Goal: Transaction & Acquisition: Purchase product/service

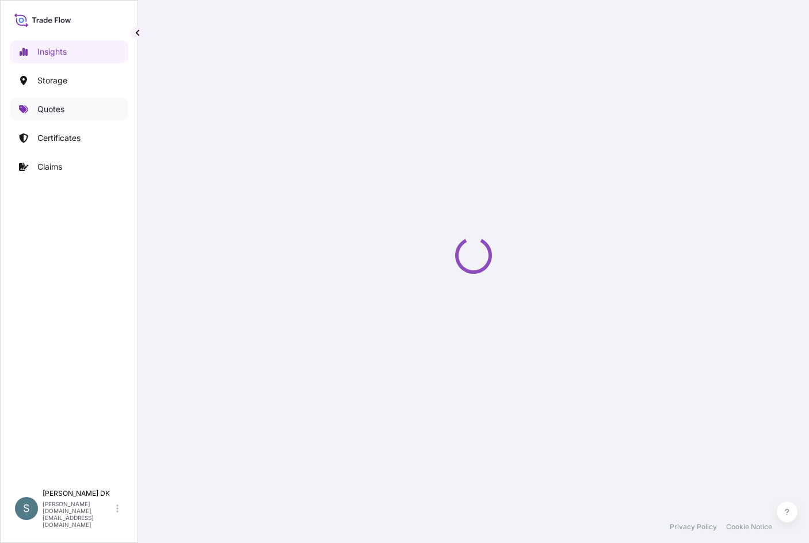
click at [51, 102] on link "Quotes" at bounding box center [69, 109] width 119 height 23
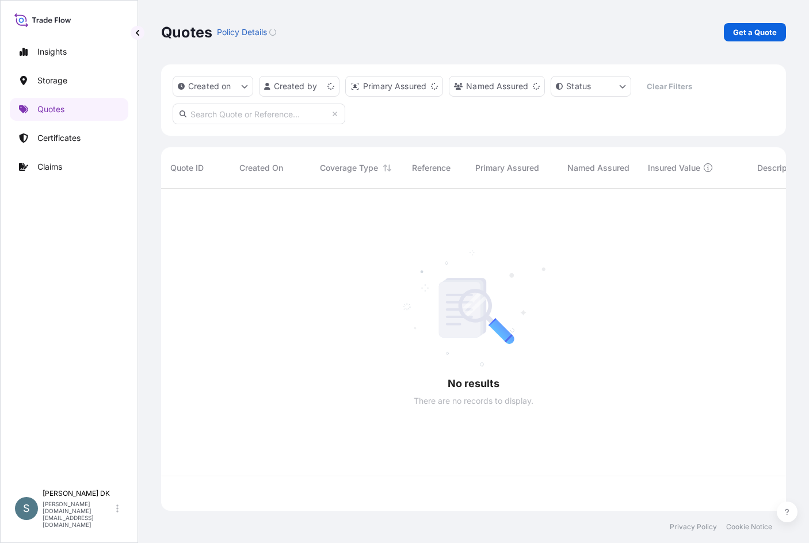
scroll to position [320, 617]
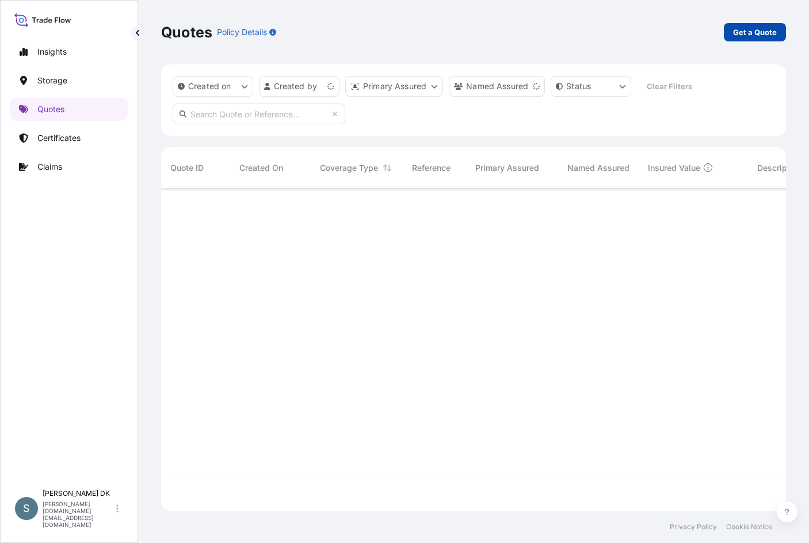
click at [739, 34] on p "Get a Quote" at bounding box center [755, 32] width 44 height 12
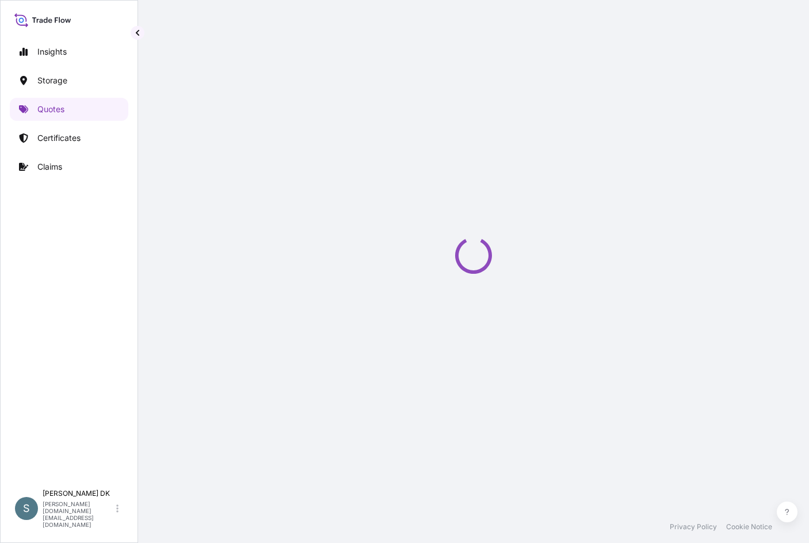
select select "Water"
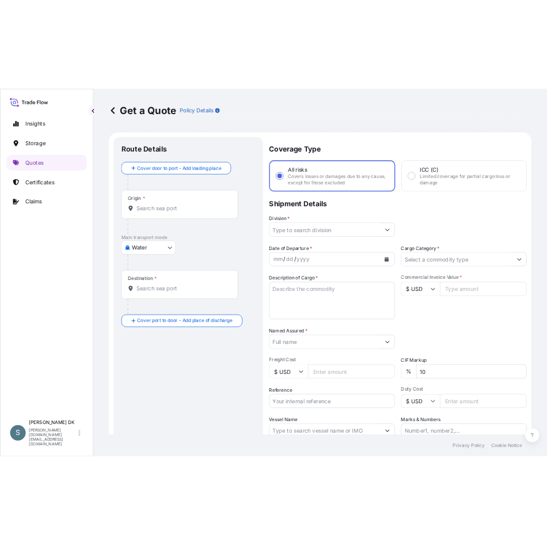
scroll to position [18, 0]
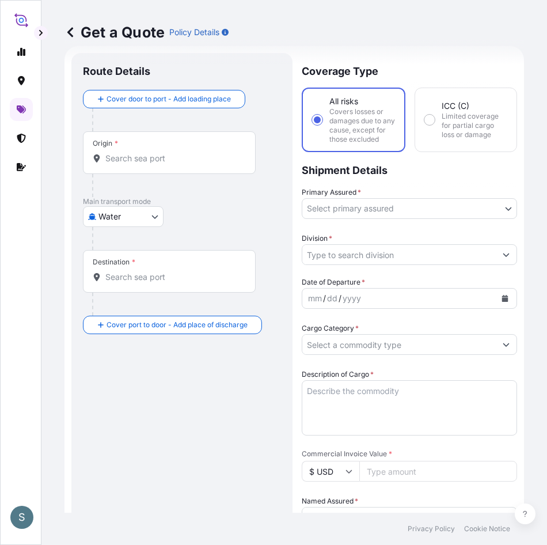
click at [167, 166] on div "Origin *" at bounding box center [169, 152] width 173 height 43
click at [167, 164] on input "Origin *" at bounding box center [173, 159] width 136 height 12
paste input "DKAAR"
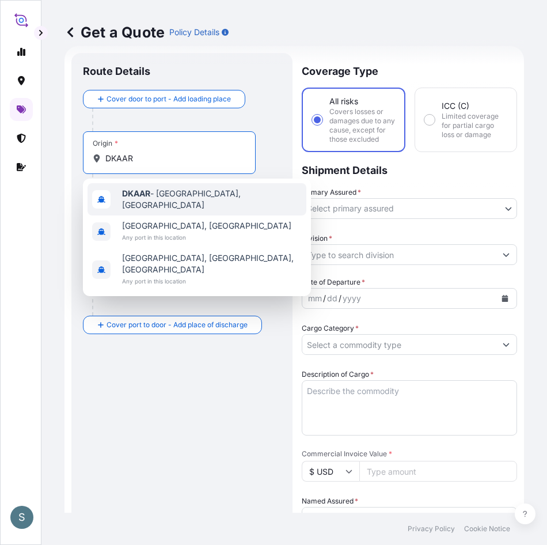
click at [164, 198] on span "DKAAR - Aarhus, Denmark" at bounding box center [212, 199] width 180 height 23
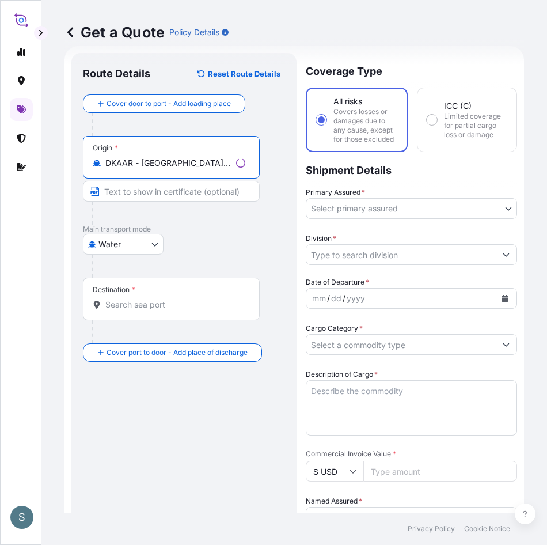
type input "DKAAR - Aarhus, Denmark"
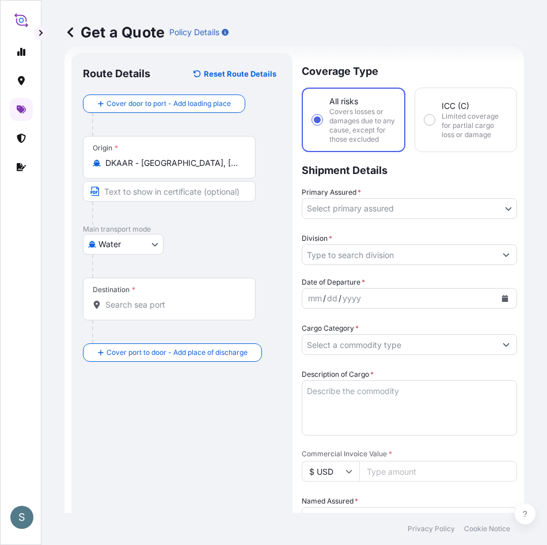
click at [153, 310] on input "Destination *" at bounding box center [173, 305] width 136 height 12
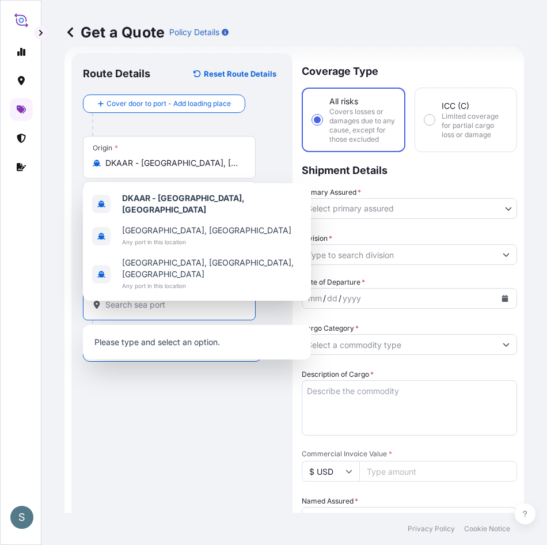
paste input "ARBUE"
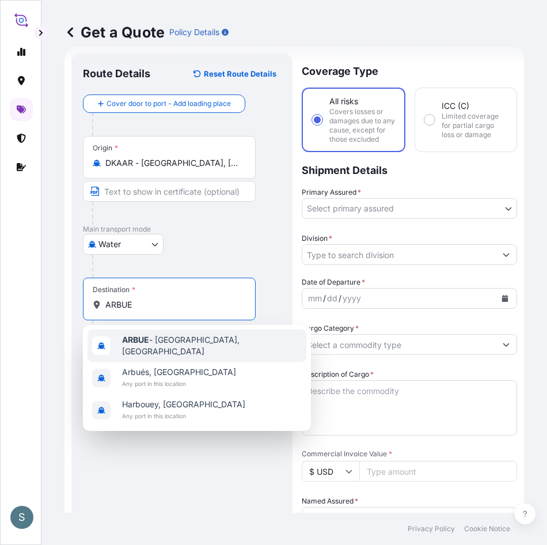
click at [222, 340] on span "ARBUE - Buenos Aires, Argentina" at bounding box center [212, 345] width 180 height 23
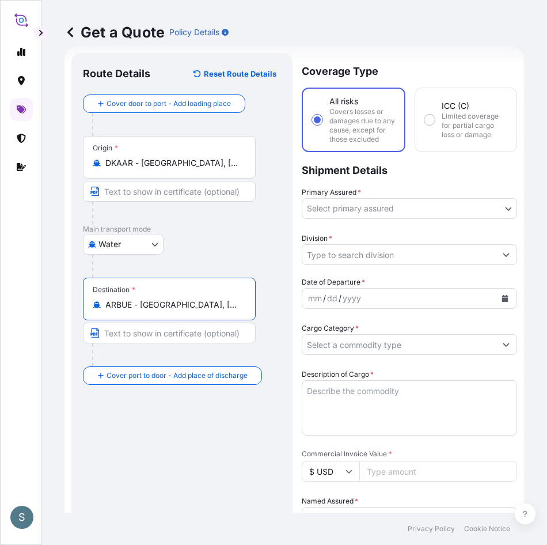
type input "ARBUE - Buenos Aires, Argentina"
click at [196, 406] on div "Route Details Reset Route Details Cover door to port - Add loading place Place …" at bounding box center [182, 477] width 198 height 827
click at [439, 200] on body "S Get a Quote Policy Details Route Details Reset Route Details Cover door to po…" at bounding box center [273, 272] width 547 height 545
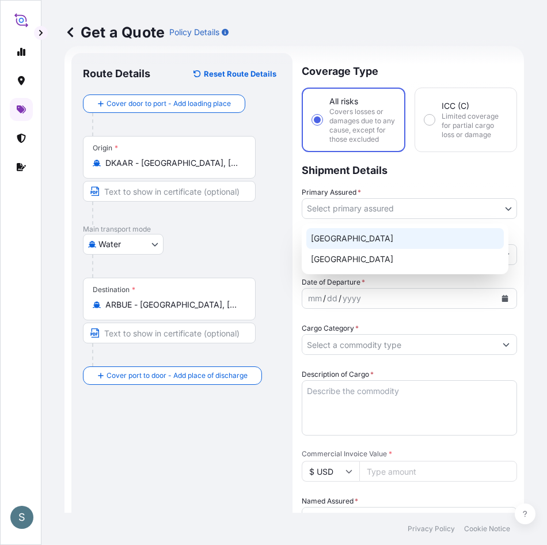
click at [356, 242] on div "Denmark" at bounding box center [404, 238] width 197 height 21
select select "31589"
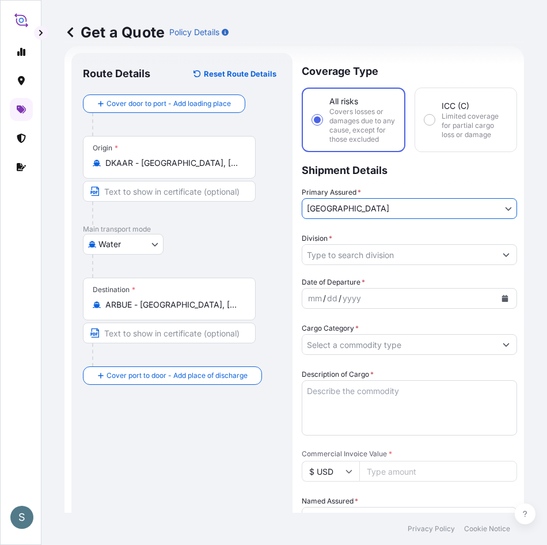
click at [467, 258] on input "Division *" at bounding box center [398, 254] width 193 height 21
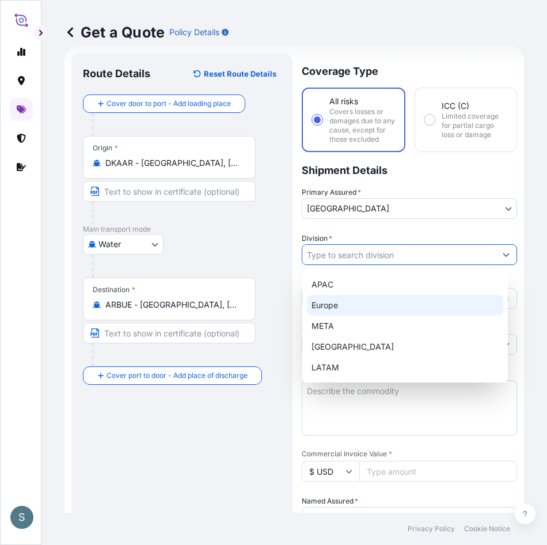
click at [369, 306] on div "Europe" at bounding box center [405, 305] width 196 height 21
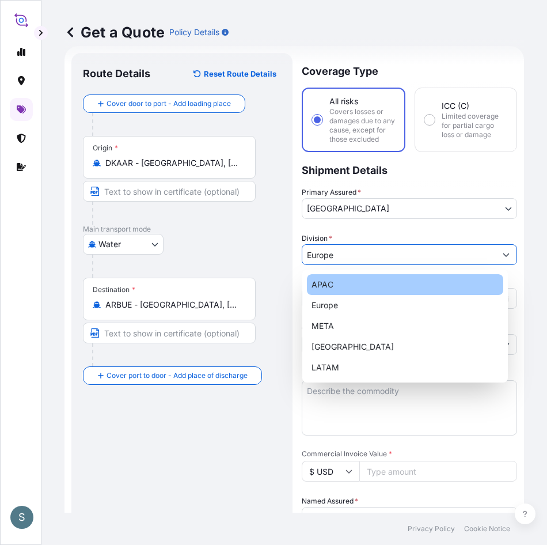
type input "APAC"
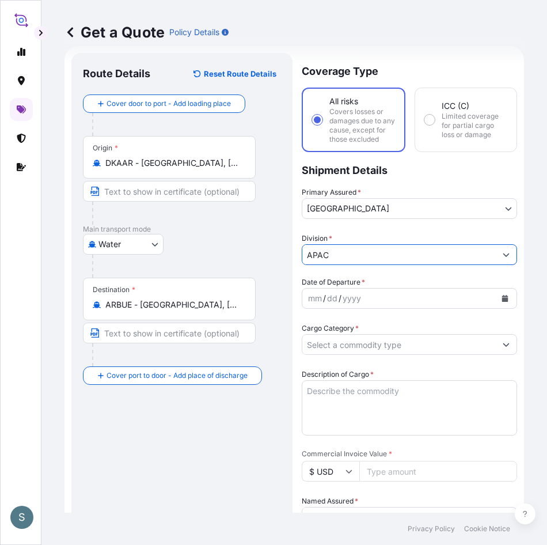
click at [502, 298] on icon "Calendar" at bounding box center [505, 298] width 6 height 7
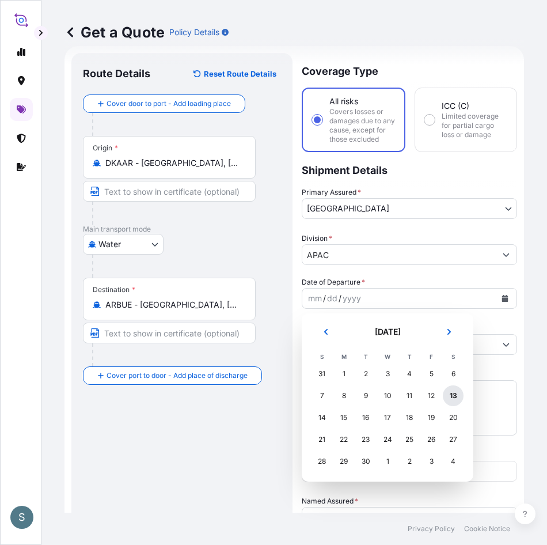
click at [454, 398] on div "13" at bounding box center [453, 395] width 21 height 21
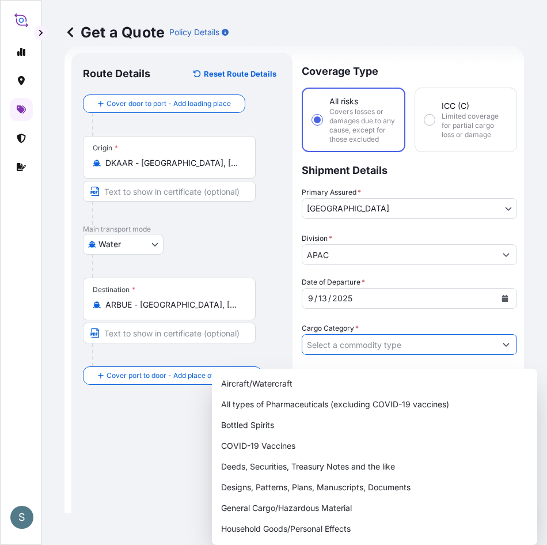
click at [457, 347] on input "Cargo Category *" at bounding box center [398, 344] width 193 height 21
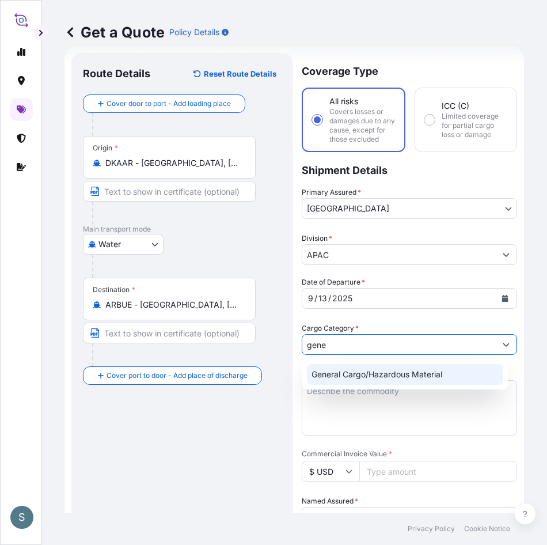
click at [434, 367] on div "General Cargo/Hazardous Material" at bounding box center [405, 374] width 196 height 21
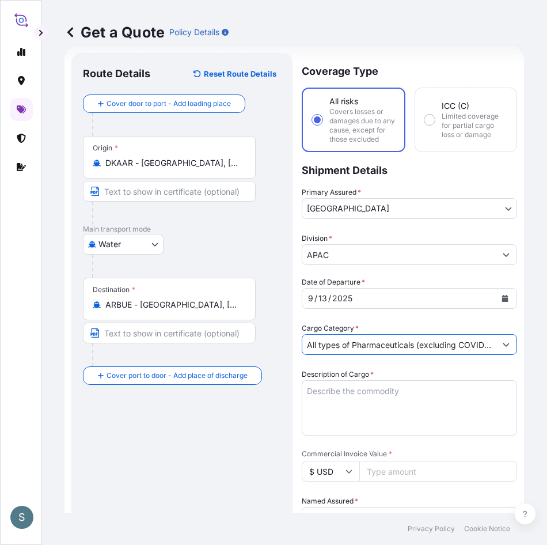
click at [366, 393] on textarea "Description of Cargo *" at bounding box center [409, 407] width 215 height 55
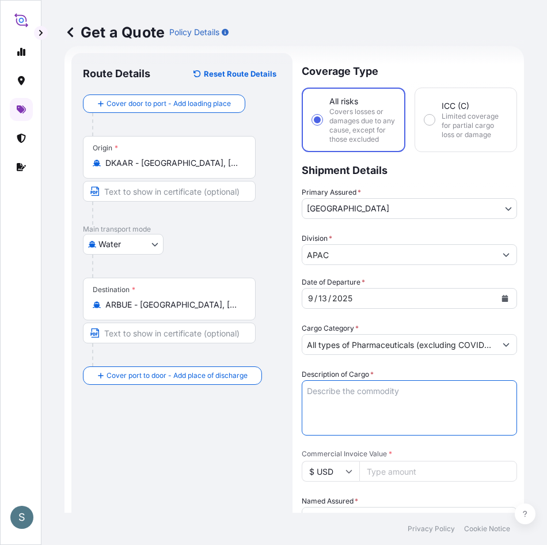
click at [366, 336] on div "Cargo Category * All types of Pharmaceuticals (excluding COVID-19 vaccines)" at bounding box center [409, 338] width 215 height 32
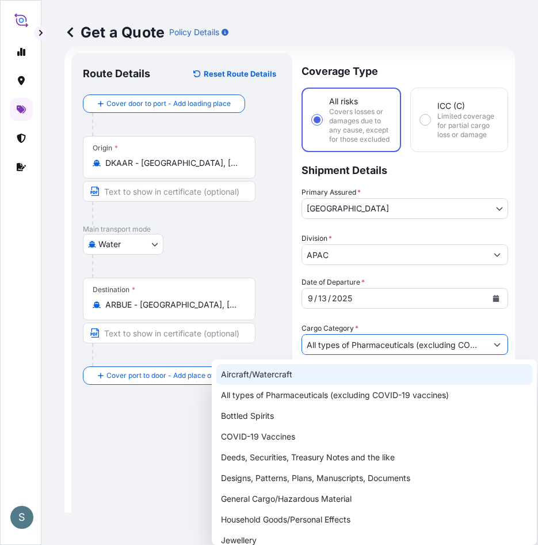
click at [495, 352] on button "Show suggestions" at bounding box center [497, 344] width 21 height 21
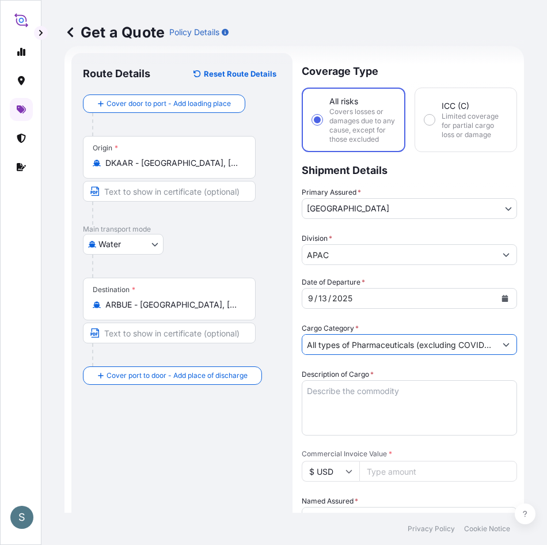
click at [496, 344] on button "Show suggestions" at bounding box center [506, 344] width 21 height 21
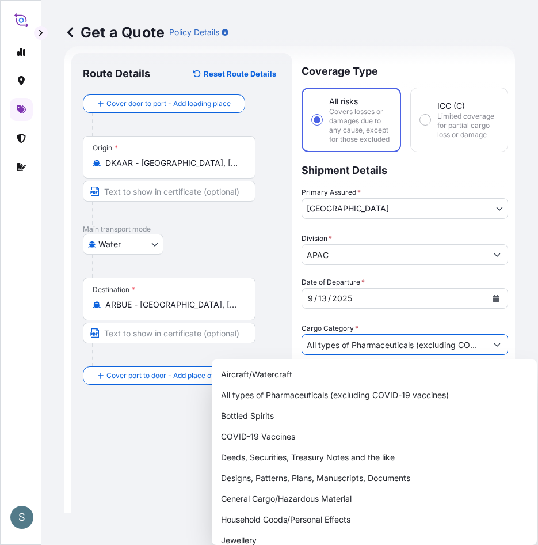
click at [487, 344] on button "Show suggestions" at bounding box center [497, 344] width 21 height 21
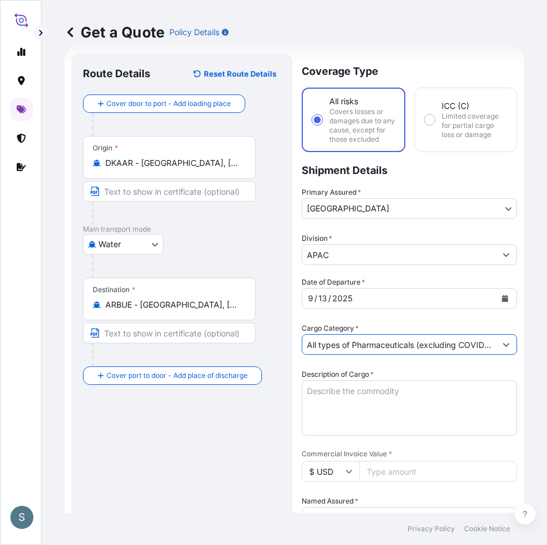
click at [444, 349] on input "All types of Pharmaceuticals (excluding COVID-19 vaccines)" at bounding box center [398, 344] width 193 height 21
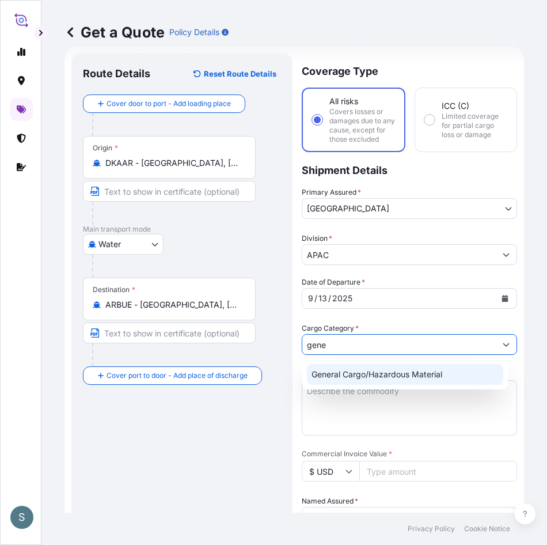
click at [424, 372] on div "General Cargo/Hazardous Material" at bounding box center [405, 374] width 196 height 21
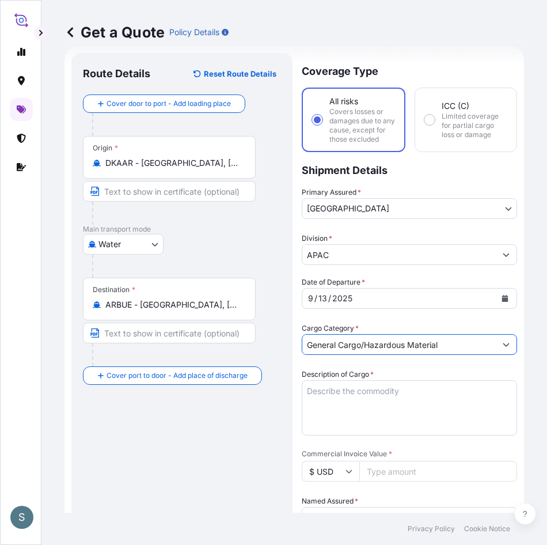
type input "General Cargo/Hazardous Material"
click at [351, 387] on textarea "Description of Cargo *" at bounding box center [409, 407] width 215 height 55
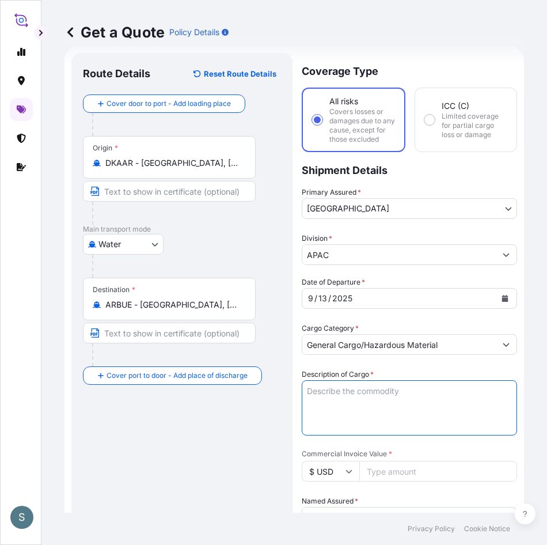
click at [346, 391] on textarea "Description of Cargo *" at bounding box center [409, 407] width 215 height 55
paste textarea "SANAL P®, SODIUM CHLORIDE (NaCl) PHARMACEUTICAL QUALITY"
click at [307, 401] on textarea "SANAL P®, SODIUM CHLORIDE (NaCl) PHARMACEUTICAL QUALITY" at bounding box center [409, 407] width 215 height 55
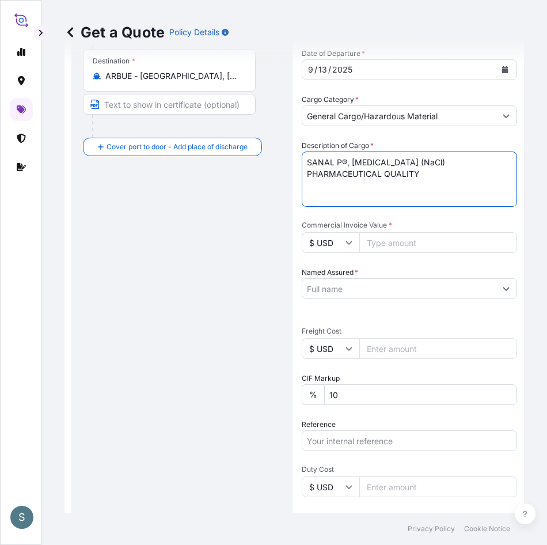
scroll to position [249, 0]
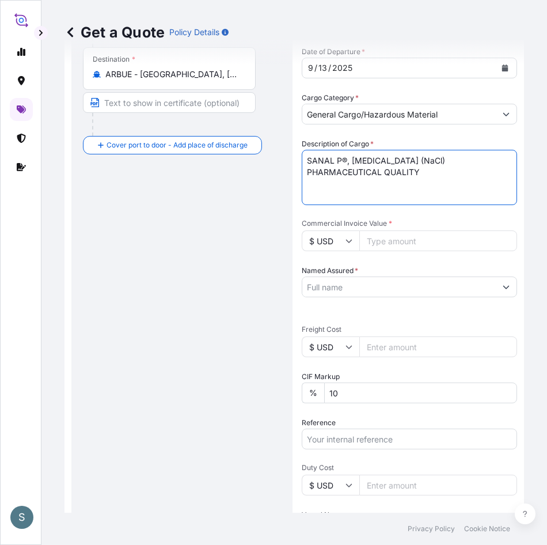
type textarea "SANAL P®, SODIUM CHLORIDE (NaCl) PHARMACEUTICAL QUALITY"
click at [329, 353] on input "$ USD" at bounding box center [331, 346] width 58 height 21
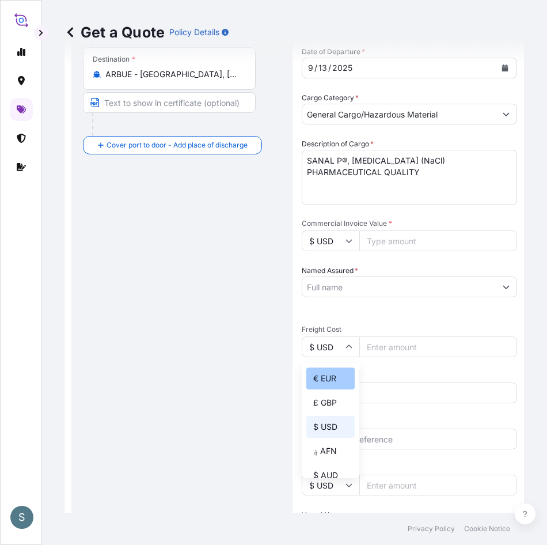
click at [328, 368] on div "€ EUR" at bounding box center [330, 378] width 48 height 22
type input "€ EUR"
click at [374, 297] on div "Date of Departure * 9 / 13 / 2025 Cargo Category * General Cargo/Hazardous Mate…" at bounding box center [409, 316] width 215 height 541
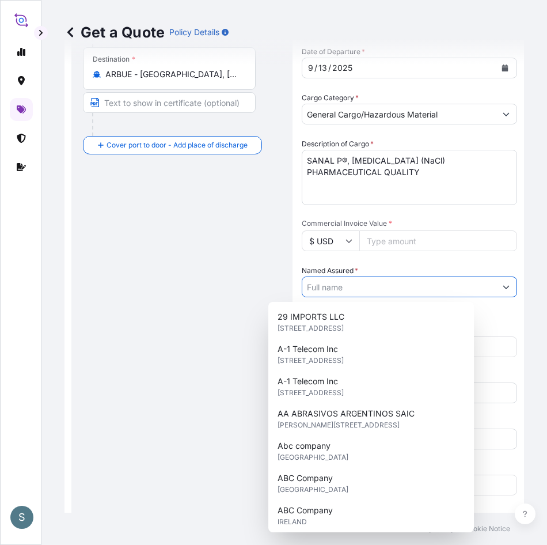
click at [381, 291] on input "Named Assured *" at bounding box center [398, 286] width 193 height 21
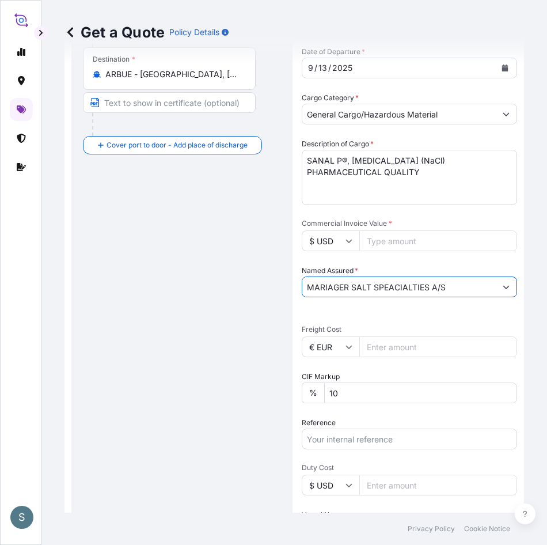
type input "MARIAGER SALT SPEACIALTIES A/S"
click at [389, 241] on input "Commercial Invoice Value *" at bounding box center [438, 240] width 158 height 21
click at [401, 249] on input "Commercial Invoice Value *" at bounding box center [438, 240] width 158 height 21
click at [402, 240] on input "Commercial Invoice Value *" at bounding box center [438, 240] width 158 height 21
paste input "25.08000"
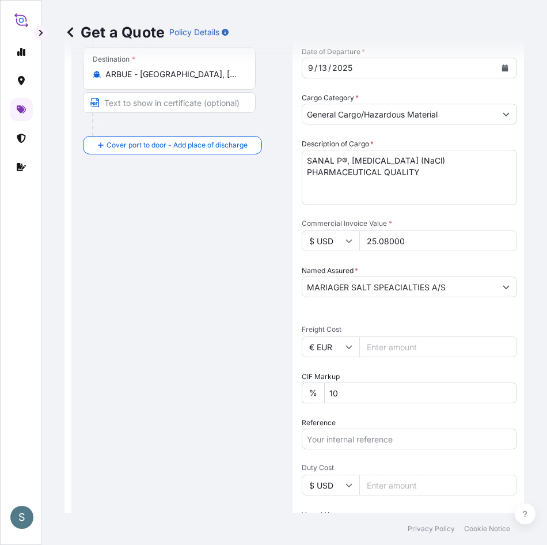
click at [379, 244] on input "25.08000" at bounding box center [438, 240] width 158 height 21
click at [391, 243] on input "2508000" at bounding box center [438, 240] width 158 height 21
type input "25080.00"
click at [372, 350] on input "Freight Cost" at bounding box center [438, 346] width 158 height 21
paste input "2230.74"
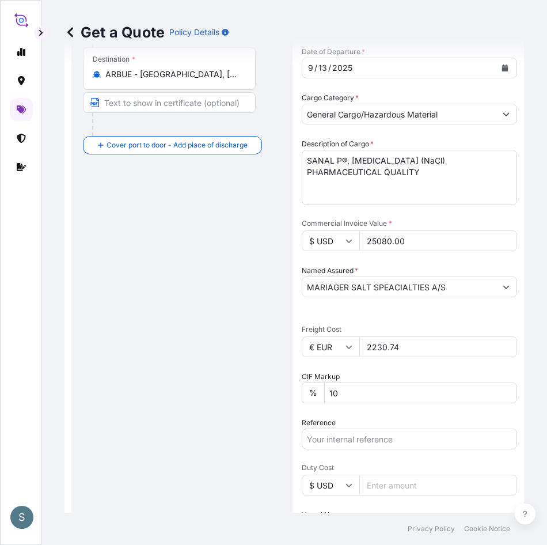
type input "2230.74"
click at [245, 368] on div "Route Details Reset Route Details Cover door to port - Add loading place Place …" at bounding box center [182, 247] width 198 height 827
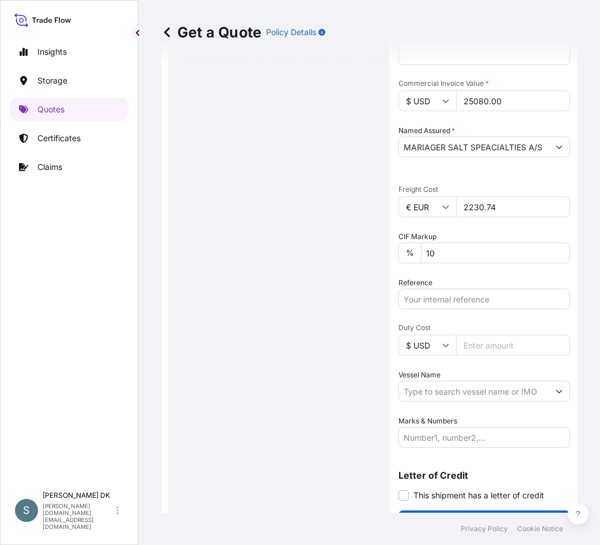
scroll to position [416, 0]
click at [230, 269] on div "Route Details Reset Route Details Cover door to port - Add loading place Place …" at bounding box center [279, 94] width 198 height 855
click at [441, 298] on input "Reference" at bounding box center [484, 298] width 172 height 21
paste input "DK1001020224 2488670"
click at [466, 309] on input "DK1001020224 2488670" at bounding box center [484, 298] width 172 height 21
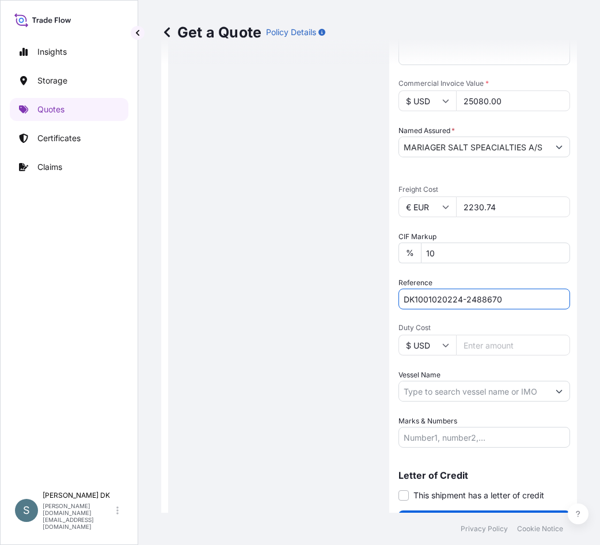
type input "DK1001020224-2488670"
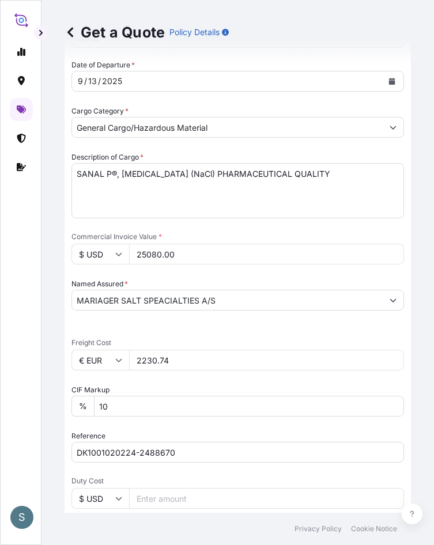
scroll to position [741, 0]
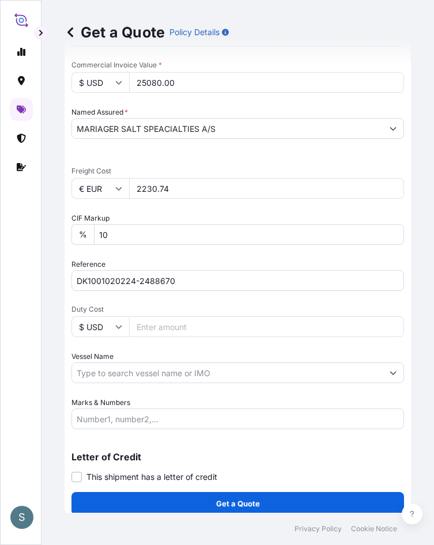
click at [133, 383] on input "Vessel Name" at bounding box center [227, 372] width 310 height 21
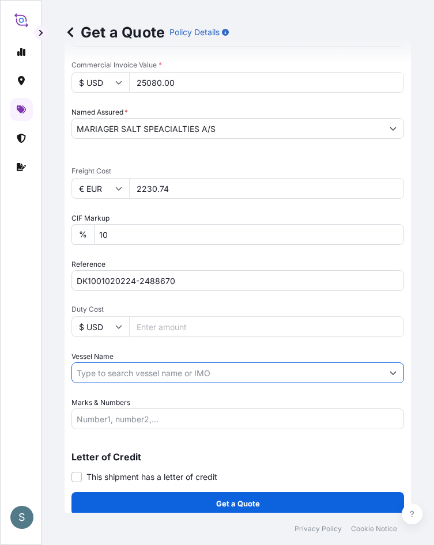
paste input "ELBIA"
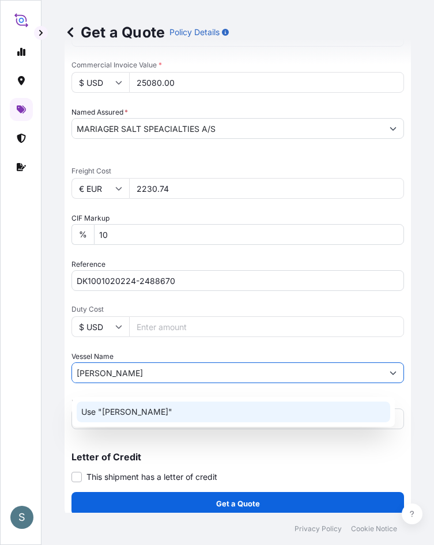
click at [114, 416] on p "Use "ELBIA"" at bounding box center [126, 412] width 91 height 12
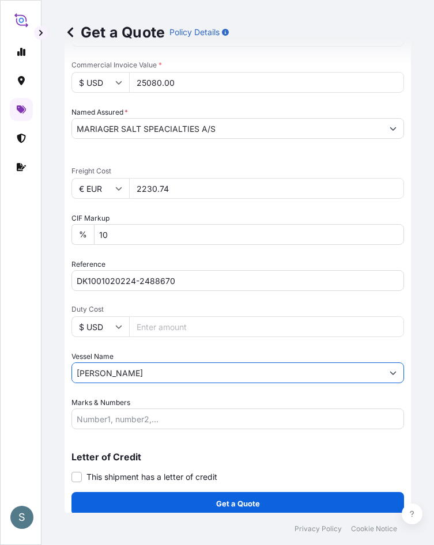
type input "ELBIA"
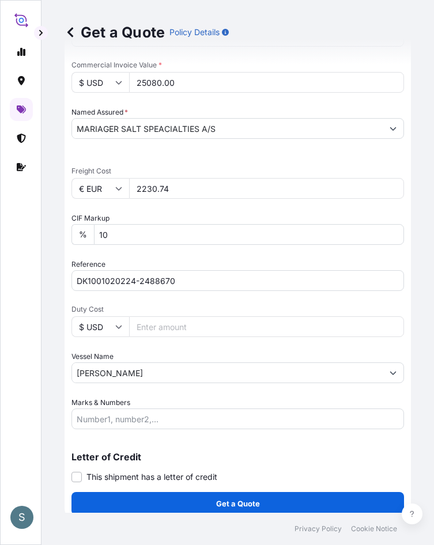
drag, startPoint x: 81, startPoint y: 438, endPoint x: 73, endPoint y: 434, distance: 8.5
click at [77, 436] on div "Coverage Type All risks Covers losses or damages due to any cause, except for t…" at bounding box center [237, 99] width 332 height 832
click at [22, 409] on div at bounding box center [21, 264] width 22 height 469
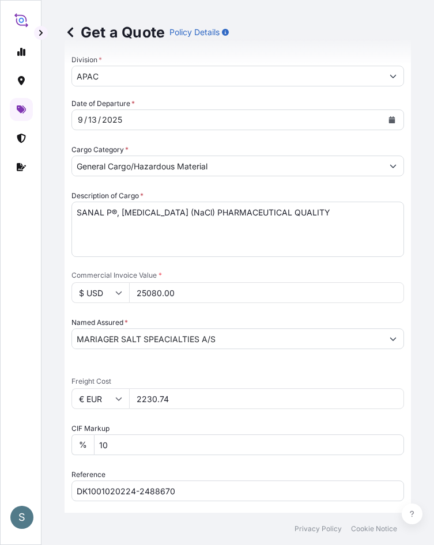
scroll to position [511, 0]
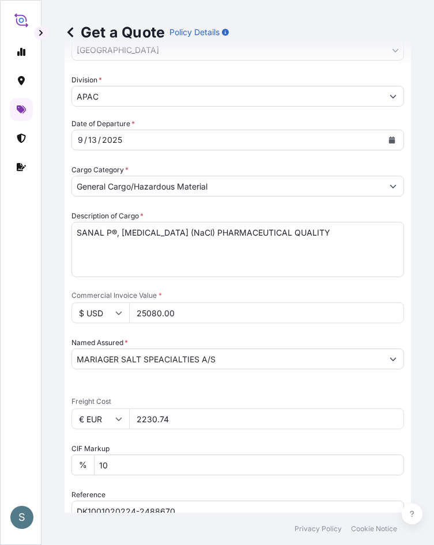
click at [35, 406] on div "S" at bounding box center [20, 272] width 41 height 545
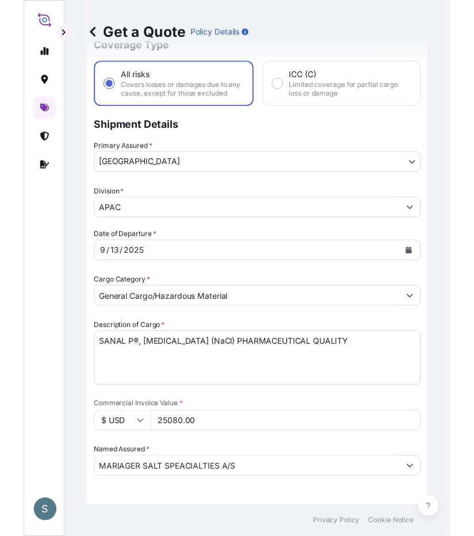
scroll to position [396, 0]
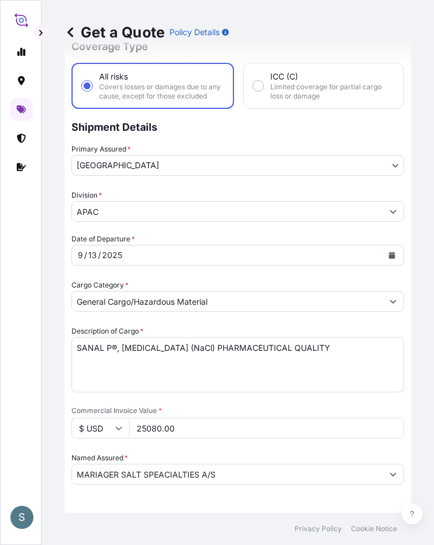
click at [178, 222] on input "APAC" at bounding box center [227, 211] width 310 height 21
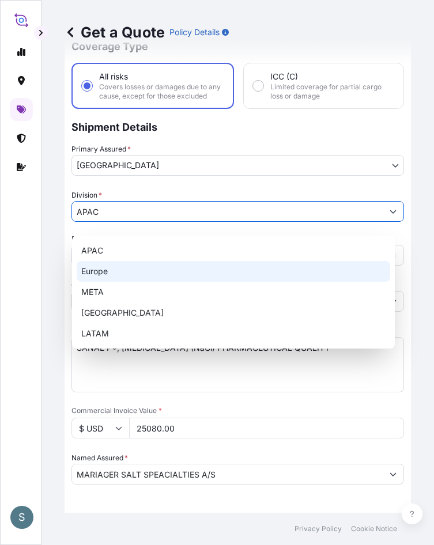
click at [135, 269] on div "Europe" at bounding box center [233, 271] width 313 height 21
type input "Europe"
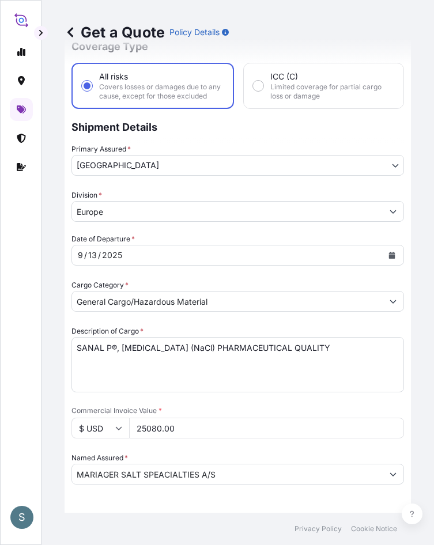
click at [29, 264] on div at bounding box center [21, 264] width 22 height 469
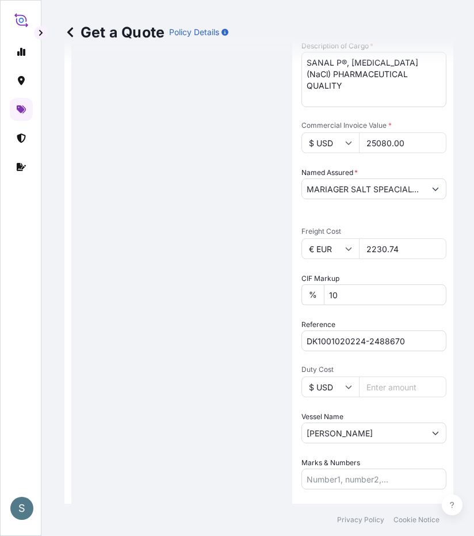
scroll to position [474, 0]
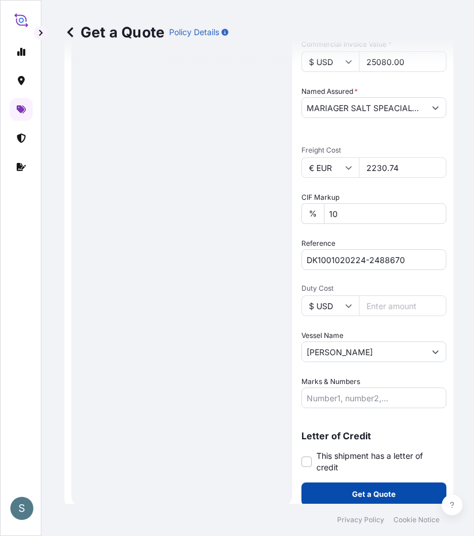
click at [404, 492] on button "Get a Quote" at bounding box center [374, 493] width 145 height 23
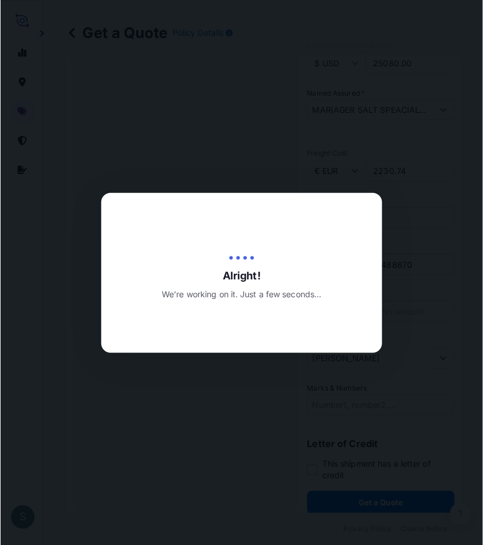
scroll to position [0, 0]
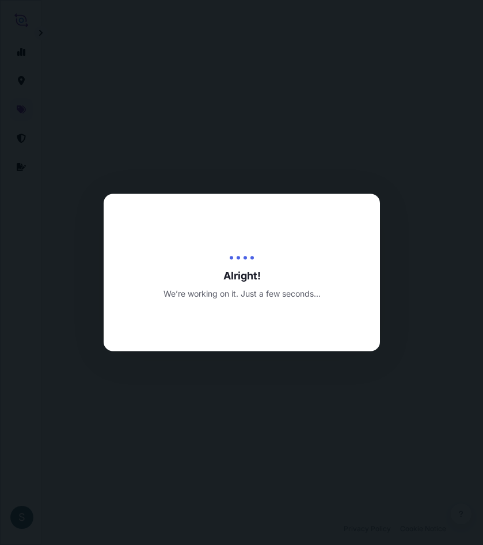
select select "Water"
select select "31589"
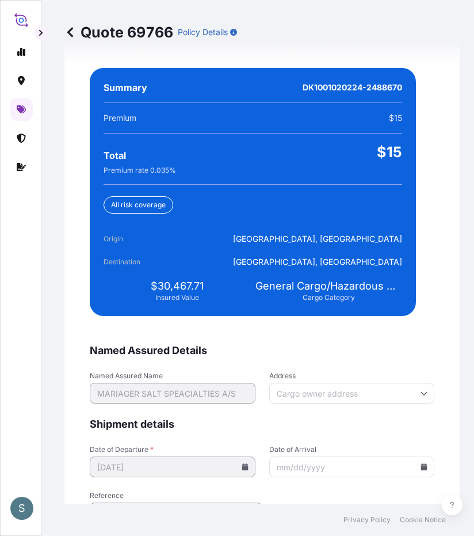
scroll to position [2920, 0]
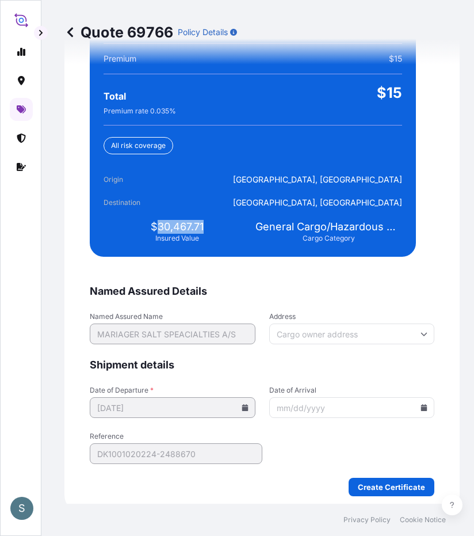
drag, startPoint x: 158, startPoint y: 227, endPoint x: 223, endPoint y: 230, distance: 65.1
click at [223, 230] on div "$30,467.71 Insured Value" at bounding box center [177, 231] width 147 height 23
click at [421, 404] on icon at bounding box center [424, 407] width 6 height 7
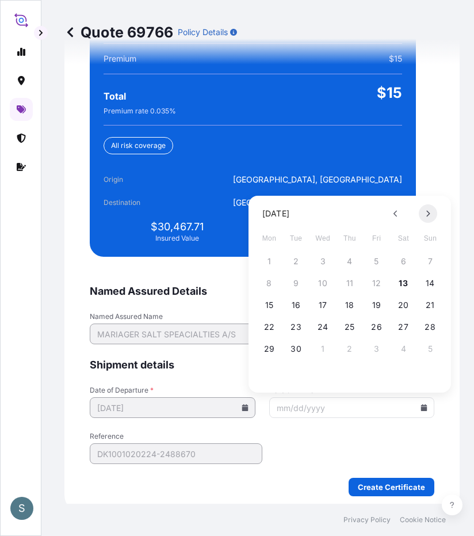
click at [431, 204] on button at bounding box center [428, 213] width 18 height 18
click at [432, 324] on button "26" at bounding box center [430, 327] width 18 height 18
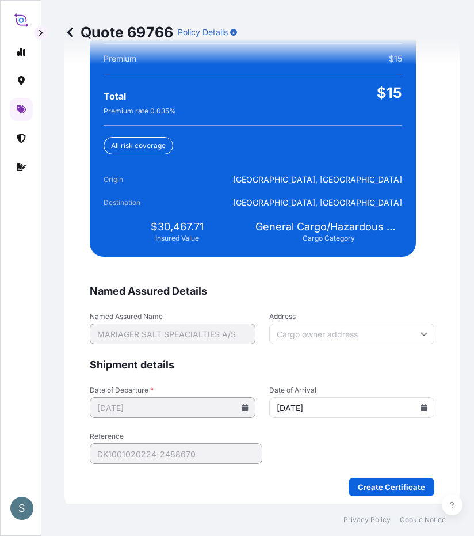
type input "10/26/2025"
click at [293, 448] on form "Named Assured Details Named Assured Name MARIAGER SALT SPEACIALTIES A/S Address…" at bounding box center [262, 390] width 345 height 212
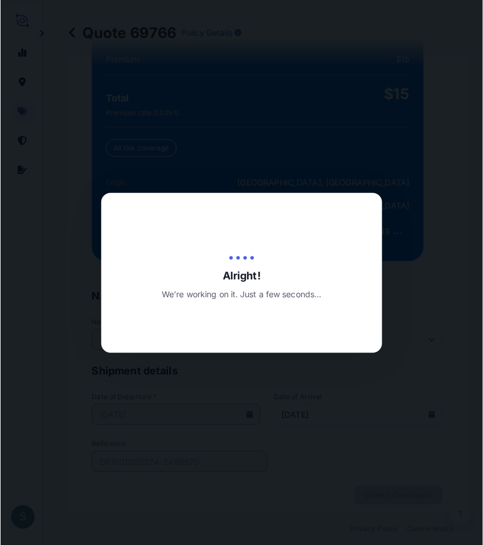
scroll to position [0, 0]
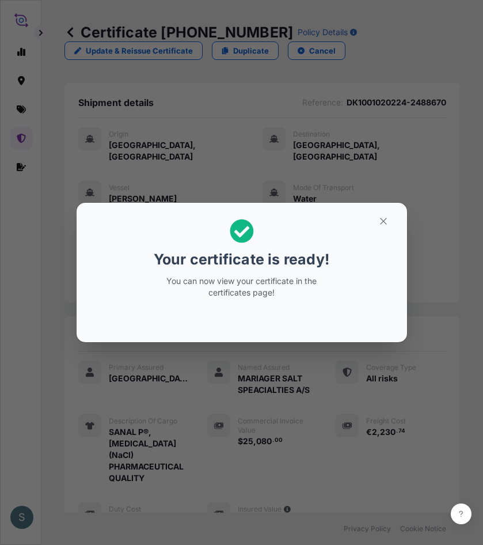
click at [21, 400] on div "Your certificate is ready! You can now view your certificate in the certificate…" at bounding box center [241, 272] width 483 height 545
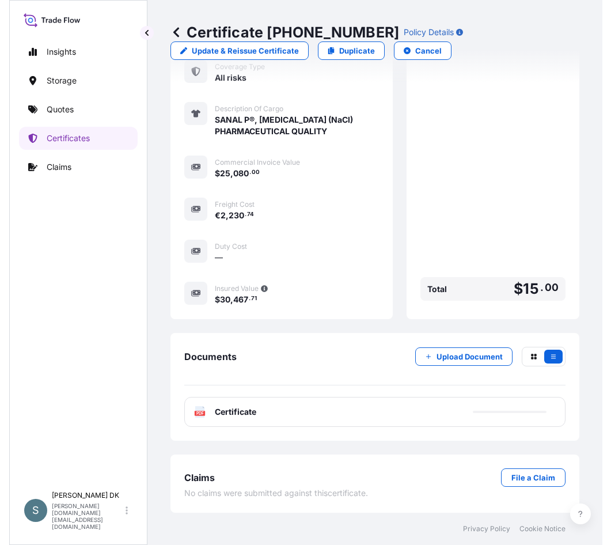
scroll to position [384, 0]
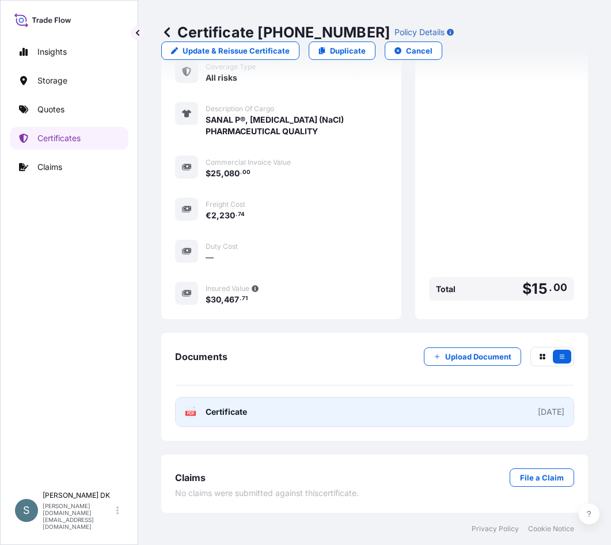
click at [262, 412] on link "PDF Certificate 2025-09-13" at bounding box center [374, 412] width 399 height 30
